Goal: Book appointment/travel/reservation

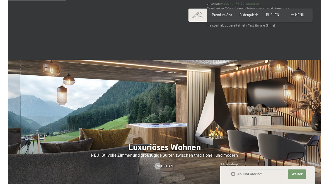
scroll to position [465, 0]
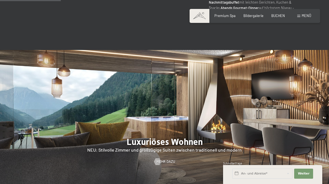
click at [299, 16] on span at bounding box center [298, 16] width 3 height 3
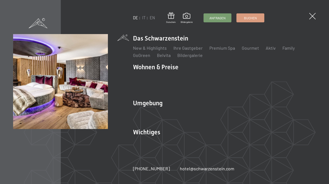
click at [199, 78] on link "Zimmer & Preise" at bounding box center [192, 76] width 32 height 5
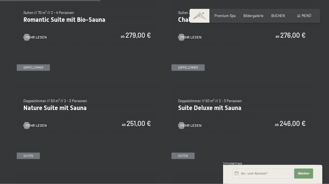
scroll to position [417, 0]
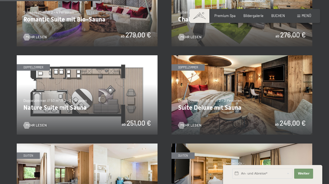
click at [41, 123] on link "Mehr Lesen" at bounding box center [34, 125] width 23 height 5
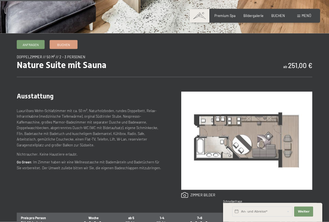
scroll to position [151, 0]
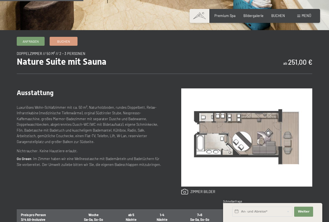
click at [45, 135] on p "Luxuriöses Wohn-Schlafzimmer mit ca. 50 m², Naturholzboden, rundes Doppelbett, …" at bounding box center [90, 124] width 146 height 40
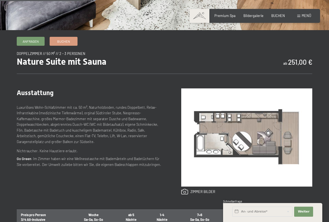
click at [56, 123] on p "Luxuriöses Wohn-Schlafzimmer mit ca. 50 m², Naturholzboden, rundes Doppelbett, …" at bounding box center [90, 124] width 146 height 40
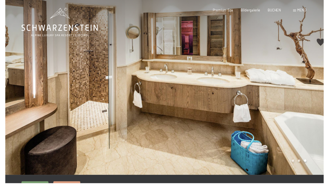
scroll to position [4, 0]
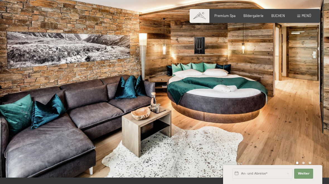
click at [258, 16] on span "Bildergalerie" at bounding box center [253, 15] width 20 height 4
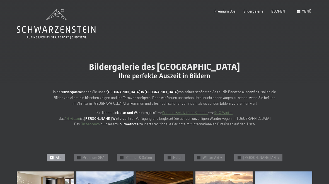
click at [255, 12] on span "Bildergalerie" at bounding box center [253, 11] width 20 height 4
click at [301, 13] on div "Menü" at bounding box center [304, 11] width 14 height 5
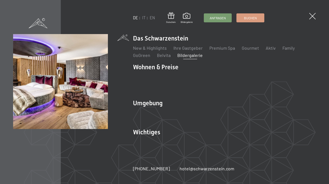
click at [190, 77] on link "Zimmer & Preise" at bounding box center [192, 76] width 32 height 5
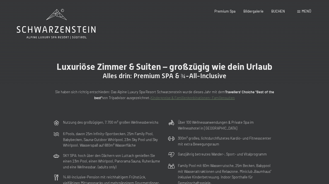
click at [288, 168] on div "Nutzung des großzügigen, 7.700 m² großen Wellnessbereichs 6 Pools, davon 25m In…" at bounding box center [164, 179] width 256 height 125
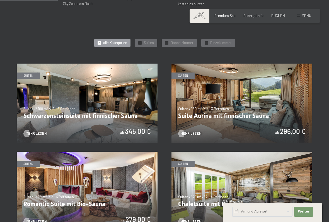
scroll to position [234, 0]
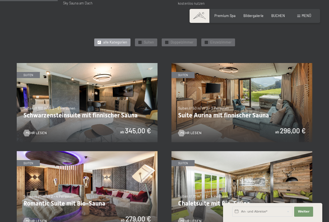
click at [250, 114] on img at bounding box center [241, 102] width 141 height 79
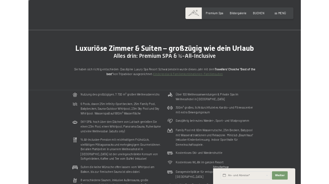
scroll to position [6, 0]
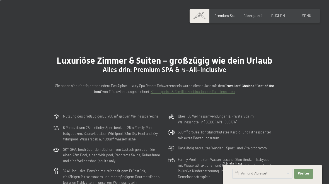
click at [307, 18] on span "Menü" at bounding box center [305, 15] width 9 height 4
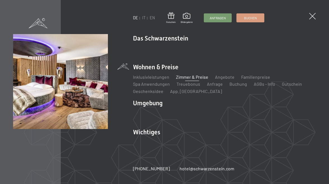
click at [197, 76] on link "Zimmer & Preise" at bounding box center [192, 76] width 32 height 5
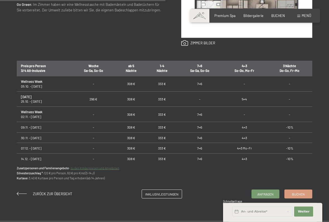
scroll to position [300, 0]
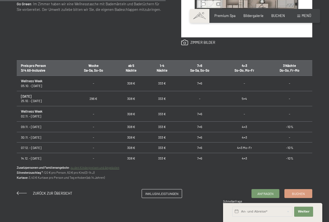
click at [37, 153] on td "14.12. - 21.12.25" at bounding box center [44, 158] width 55 height 11
click at [164, 153] on td "333 €" at bounding box center [161, 158] width 31 height 11
click at [163, 153] on td "333 €" at bounding box center [161, 158] width 31 height 11
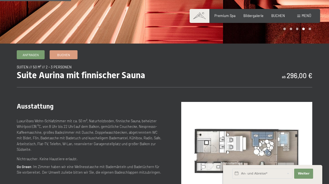
scroll to position [136, 0]
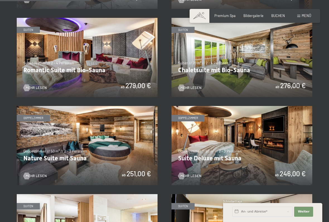
scroll to position [368, 0]
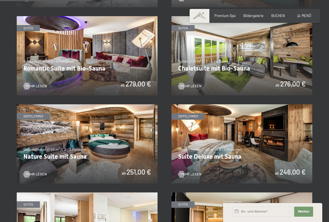
click at [227, 153] on img at bounding box center [241, 143] width 141 height 79
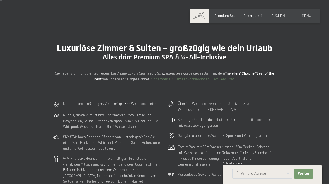
scroll to position [0, 0]
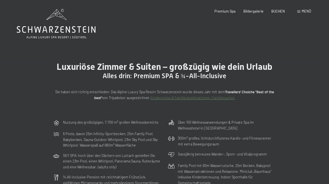
click at [300, 13] on span at bounding box center [298, 11] width 3 height 3
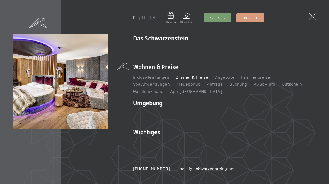
click at [222, 79] on link "Angebote" at bounding box center [224, 76] width 19 height 5
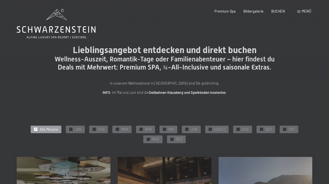
click at [176, 136] on span "DEZ" at bounding box center [179, 138] width 6 height 5
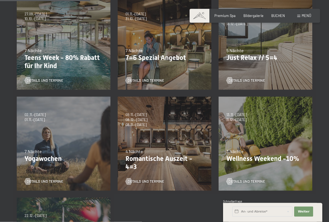
scroll to position [162, 0]
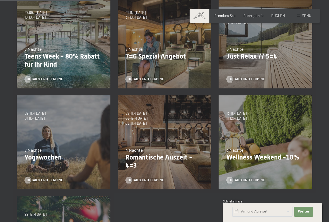
click at [143, 173] on div "Details und Termine" at bounding box center [162, 177] width 75 height 12
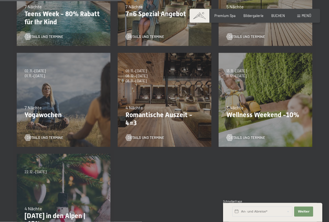
scroll to position [204, 0]
click at [147, 135] on span "Details und Termine" at bounding box center [146, 137] width 36 height 5
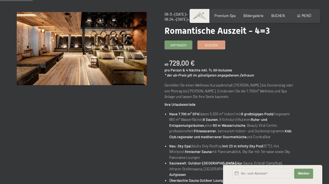
scroll to position [54, 0]
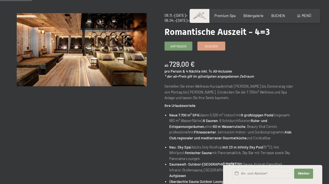
click at [230, 15] on span "Premium Spa" at bounding box center [224, 15] width 21 height 4
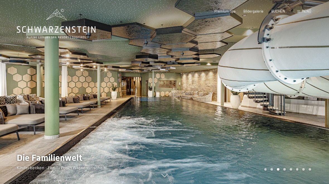
click at [281, 130] on div at bounding box center [246, 92] width 164 height 184
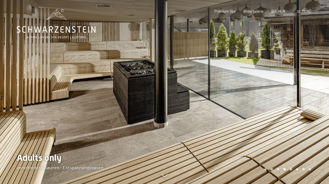
click at [278, 124] on div at bounding box center [246, 92] width 164 height 184
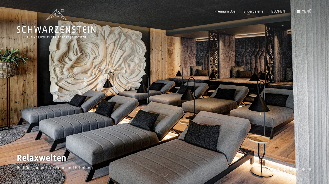
click at [270, 132] on div at bounding box center [246, 92] width 164 height 184
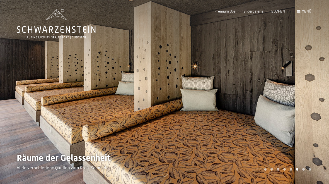
click at [260, 145] on div at bounding box center [246, 92] width 164 height 184
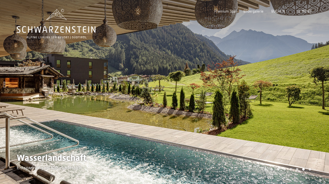
click at [276, 130] on div at bounding box center [246, 92] width 164 height 184
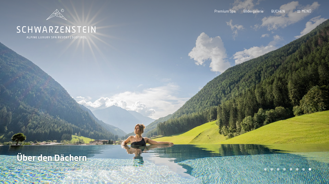
click at [278, 140] on div at bounding box center [246, 92] width 164 height 184
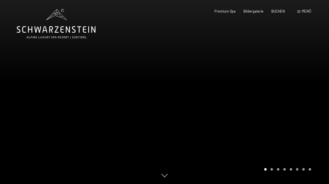
click at [278, 143] on div at bounding box center [246, 92] width 164 height 184
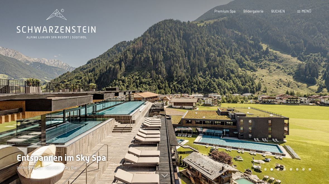
click at [306, 12] on span "Menü" at bounding box center [305, 11] width 9 height 4
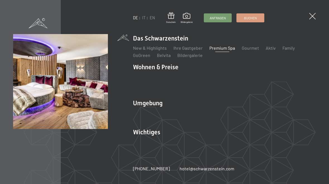
click at [196, 77] on link "Zimmer & Preise" at bounding box center [192, 76] width 32 height 5
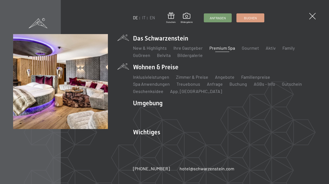
click at [147, 76] on link "Inklusivleistungen" at bounding box center [151, 76] width 36 height 5
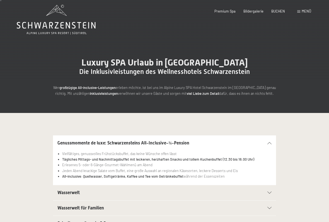
scroll to position [6, 0]
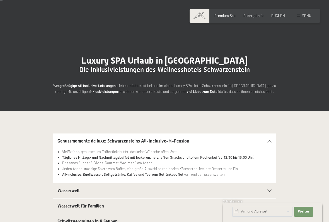
click at [57, 175] on section "Genussmomente de luxe: Schwarzensteins All-Inclusive-¾-Pension Vielfältiges, ge…" at bounding box center [164, 158] width 223 height 50
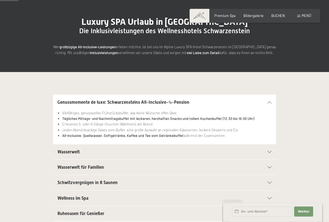
scroll to position [45, 0]
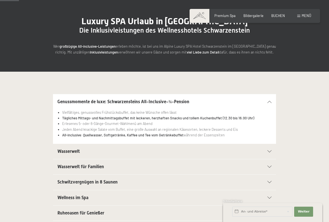
click at [66, 152] on span "Wasserwelt" at bounding box center [68, 150] width 22 height 5
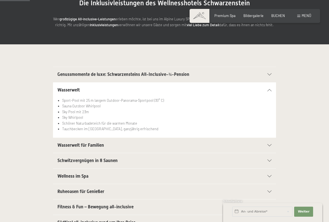
scroll to position [72, 0]
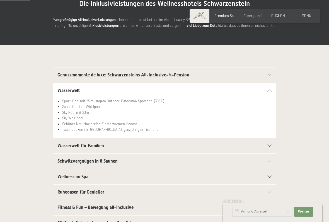
click at [64, 162] on span "Schwitzvergnügen in 8 Saunen" at bounding box center [87, 160] width 60 height 5
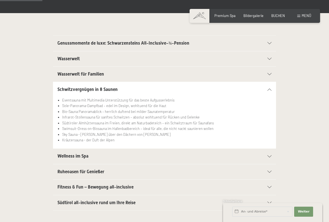
scroll to position [104, 0]
click at [62, 156] on span "Wellness im Spa" at bounding box center [72, 155] width 31 height 5
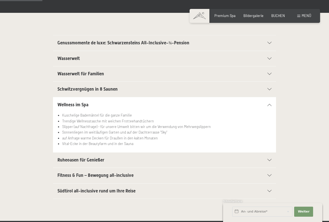
click at [43, 183] on div "Südtirol all-inclusive rund um Ihre Reise Autoabstellplätze in der Garage für a…" at bounding box center [164, 191] width 295 height 16
click at [67, 183] on span "Südtirol all-inclusive rund um Ihre Reise" at bounding box center [96, 190] width 78 height 5
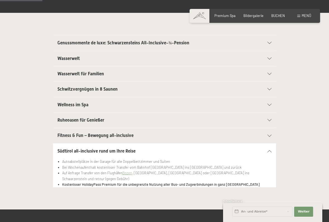
click at [67, 120] on span "Ruheoasen für Genießer" at bounding box center [80, 119] width 47 height 5
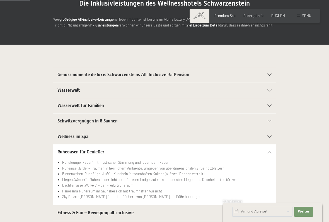
scroll to position [73, 0]
click at [96, 124] on div "Schwitzvergnügen in 8 Saunen" at bounding box center [164, 120] width 214 height 15
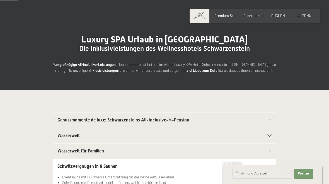
scroll to position [0, 0]
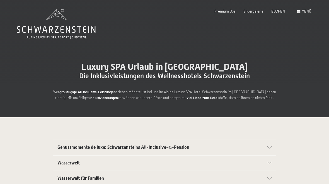
click at [303, 13] on div "Menü" at bounding box center [304, 11] width 14 height 5
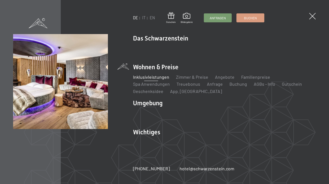
click at [192, 76] on link "Zimmer & Preise" at bounding box center [192, 76] width 32 height 5
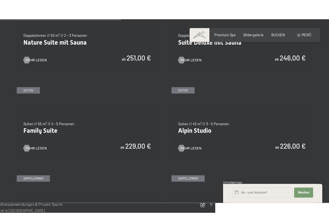
scroll to position [499, 0]
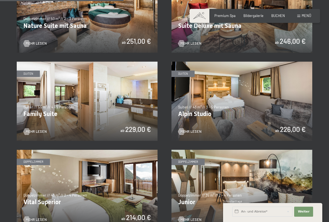
click at [191, 129] on span "Mehr Lesen" at bounding box center [190, 131] width 21 height 5
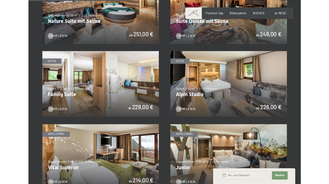
scroll to position [0, 0]
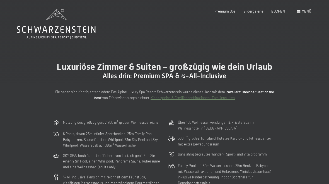
click at [279, 13] on div "BUCHEN" at bounding box center [278, 11] width 14 height 5
click at [306, 13] on span "Menü" at bounding box center [305, 11] width 9 height 4
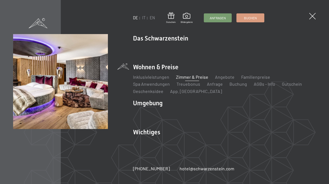
click at [192, 77] on link "Zimmer & Preise" at bounding box center [192, 76] width 32 height 5
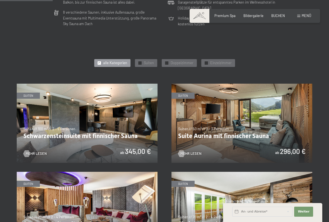
scroll to position [214, 0]
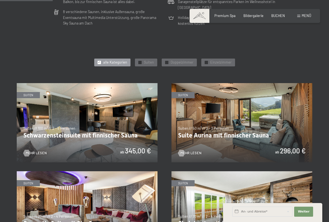
click at [113, 61] on span "alle Kategorien" at bounding box center [115, 62] width 24 height 5
click at [185, 60] on span "Doppelzimmer" at bounding box center [181, 62] width 23 height 5
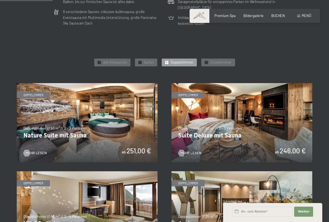
click at [145, 60] on span "Suiten" at bounding box center [149, 62] width 10 height 5
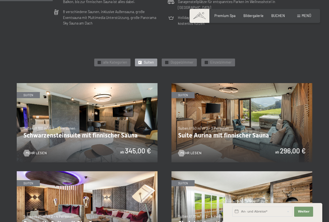
click at [170, 60] on div "✓ Doppelzimmer" at bounding box center [179, 62] width 35 height 8
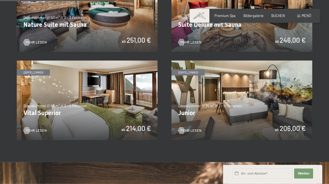
scroll to position [322, 0]
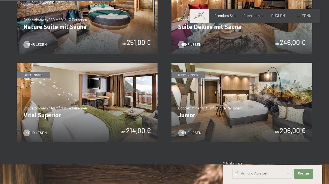
click at [41, 130] on span "Mehr Lesen" at bounding box center [36, 132] width 21 height 5
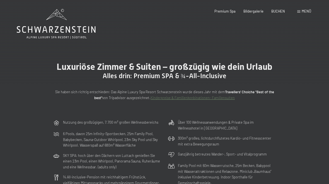
click at [307, 13] on div "Menü" at bounding box center [304, 11] width 14 height 5
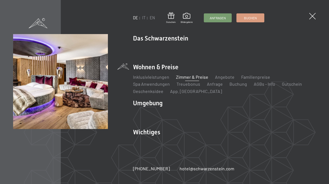
click at [192, 75] on link "Zimmer & Preise" at bounding box center [192, 76] width 32 height 5
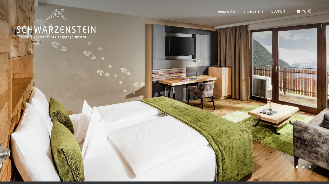
click at [297, 114] on div at bounding box center [246, 90] width 164 height 181
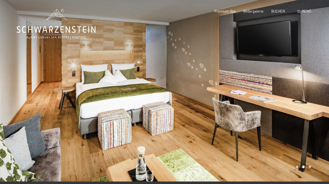
click at [295, 119] on div at bounding box center [246, 90] width 164 height 181
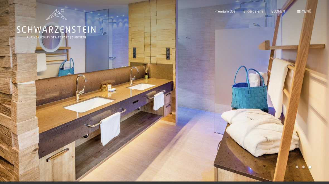
click at [288, 131] on div at bounding box center [246, 90] width 164 height 181
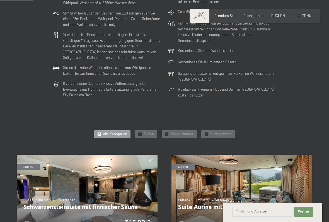
scroll to position [178, 0]
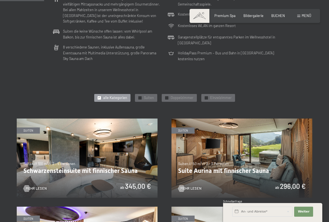
click at [138, 97] on div at bounding box center [139, 97] width 3 height 3
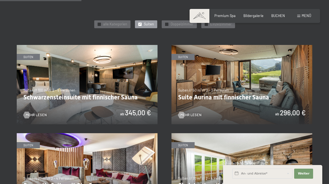
scroll to position [250, 0]
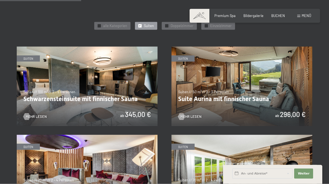
click at [229, 89] on img at bounding box center [241, 86] width 141 height 79
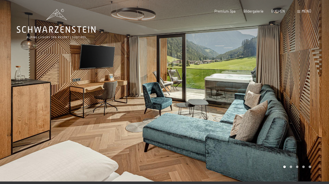
click at [217, 107] on div at bounding box center [246, 90] width 164 height 181
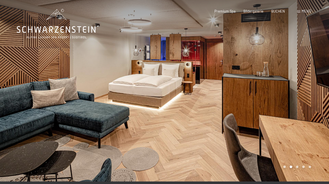
click at [217, 118] on div at bounding box center [246, 90] width 164 height 181
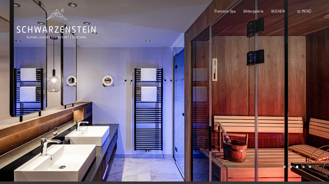
click at [197, 133] on div at bounding box center [246, 90] width 164 height 181
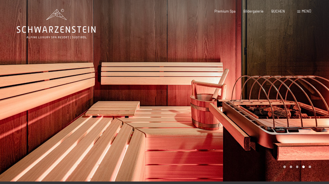
click at [206, 121] on div at bounding box center [246, 90] width 164 height 181
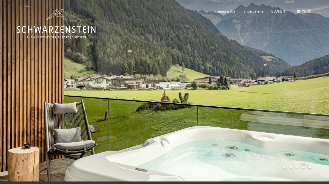
click at [217, 128] on div at bounding box center [246, 90] width 164 height 181
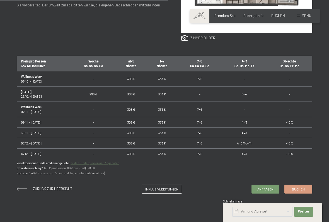
scroll to position [305, 0]
click at [27, 151] on td "14.12. - 21.12.25" at bounding box center [44, 153] width 55 height 11
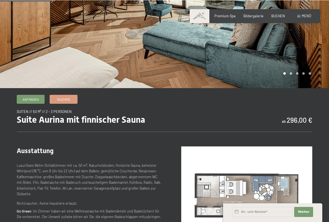
scroll to position [93, 0]
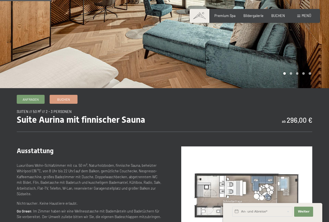
click at [28, 101] on link "Anfragen" at bounding box center [30, 99] width 27 height 8
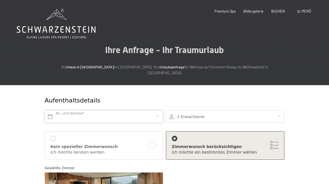
click at [60, 110] on input "text" at bounding box center [104, 116] width 118 height 13
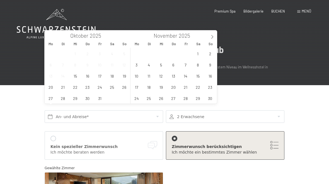
click at [212, 38] on icon at bounding box center [212, 37] width 4 height 4
click at [139, 76] on span "15" at bounding box center [136, 75] width 11 height 11
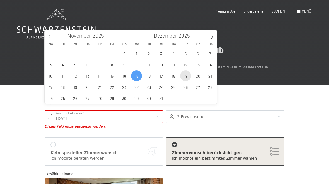
click at [185, 78] on span "19" at bounding box center [185, 75] width 11 height 11
type input "Mo. 15.12.2025 - Fr. 19.12.2025"
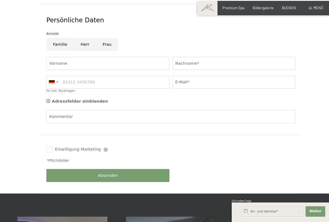
scroll to position [269, 0]
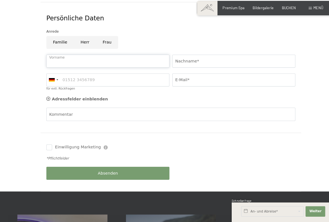
click at [74, 61] on input "Vorname" at bounding box center [104, 67] width 118 height 13
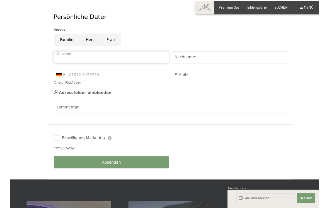
scroll to position [269, 0]
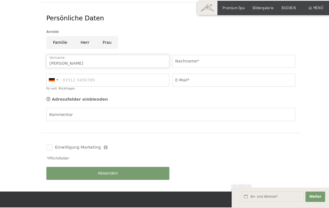
type input "Elsa"
click at [189, 61] on input "Nachname*" at bounding box center [225, 67] width 118 height 13
type input "Arnold"
click at [104, 43] on input "Frau" at bounding box center [102, 49] width 21 height 13
radio input "true"
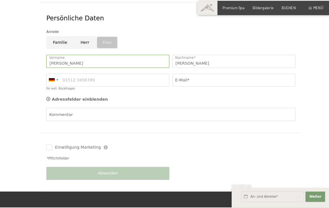
scroll to position [277, 0]
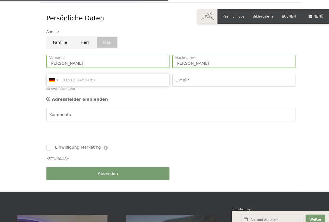
click at [86, 71] on input "für evtl. Rückfragen" at bounding box center [104, 77] width 118 height 13
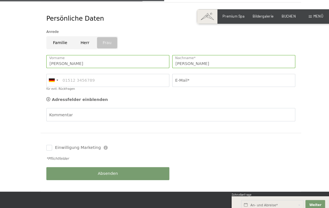
click at [52, 75] on div at bounding box center [50, 76] width 6 height 3
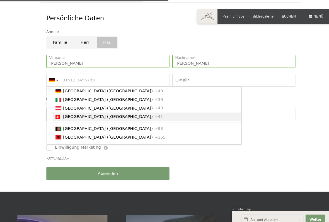
click at [64, 110] on span "[GEOGRAPHIC_DATA] ([GEOGRAPHIC_DATA])" at bounding box center [104, 112] width 86 height 4
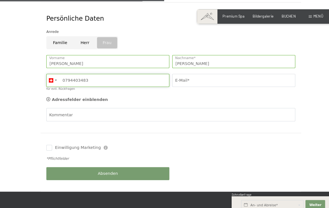
type input "0794403483"
click at [189, 73] on input "E-Mail*" at bounding box center [225, 77] width 118 height 13
click at [170, 74] on input "Elsa.arnold@gmx.ch" at bounding box center [225, 77] width 118 height 13
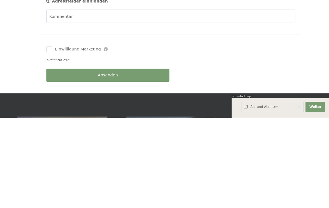
type input "elsa.arnold@gmx.ch"
click at [105, 158] on div "Absenden" at bounding box center [103, 167] width 121 height 18
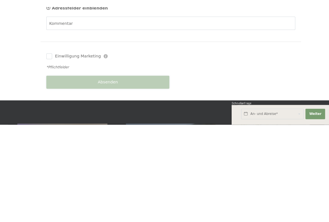
scroll to position [372, 0]
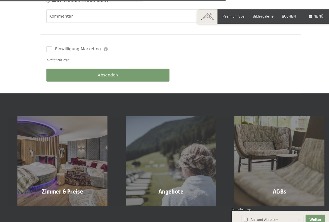
click at [95, 45] on span "Einwilligung Marketing" at bounding box center [75, 48] width 44 height 6
click at [50, 45] on input "Einwilligung Marketing" at bounding box center [48, 48] width 6 height 6
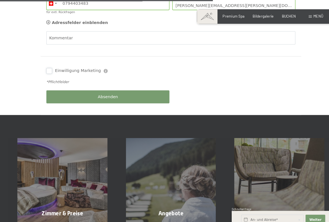
scroll to position [351, 0]
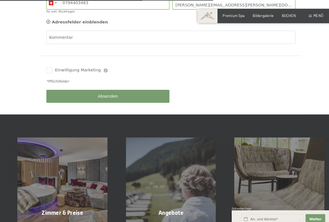
click at [101, 66] on icon at bounding box center [102, 68] width 4 height 4
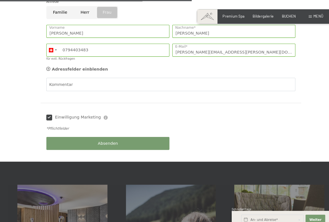
scroll to position [305, 0]
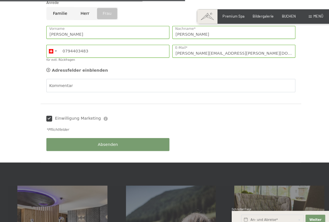
click at [100, 111] on div "Einwilligung Marketing Der Unterfertigte, der die Aufklärung laut Link gelesen …" at bounding box center [104, 114] width 118 height 6
click at [99, 111] on div "Einwilligung Marketing Der Unterfertigte, der die Aufklärung laut Link gelesen …" at bounding box center [104, 114] width 118 height 6
click at [102, 111] on div "Einwilligung Marketing Der Unterfertigte, der die Aufklärung laut Link gelesen …" at bounding box center [104, 114] width 118 height 6
click at [50, 111] on label "Einwilligung Marketing" at bounding box center [73, 114] width 47 height 6
click at [50, 111] on input "Einwilligung Marketing" at bounding box center [48, 114] width 6 height 6
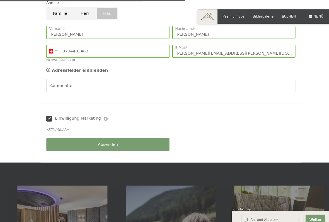
checkbox input "false"
click at [111, 136] on span "Absenden" at bounding box center [103, 139] width 19 height 6
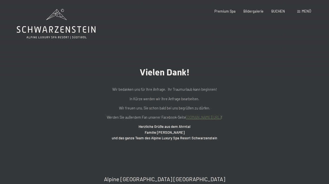
click at [276, 116] on div "Vielen Dank! Wir bedanken uns für Ihre Anfrage. Ihr Traumurlaub kann beginnen! …" at bounding box center [164, 104] width 256 height 74
